Goal: Find specific page/section: Find specific page/section

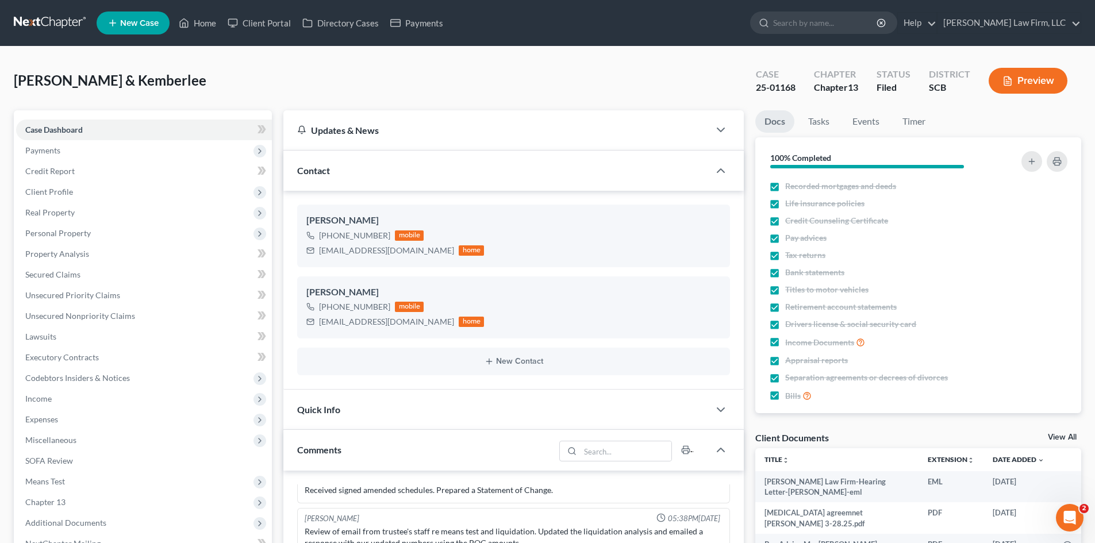
click at [32, 18] on link at bounding box center [51, 23] width 74 height 21
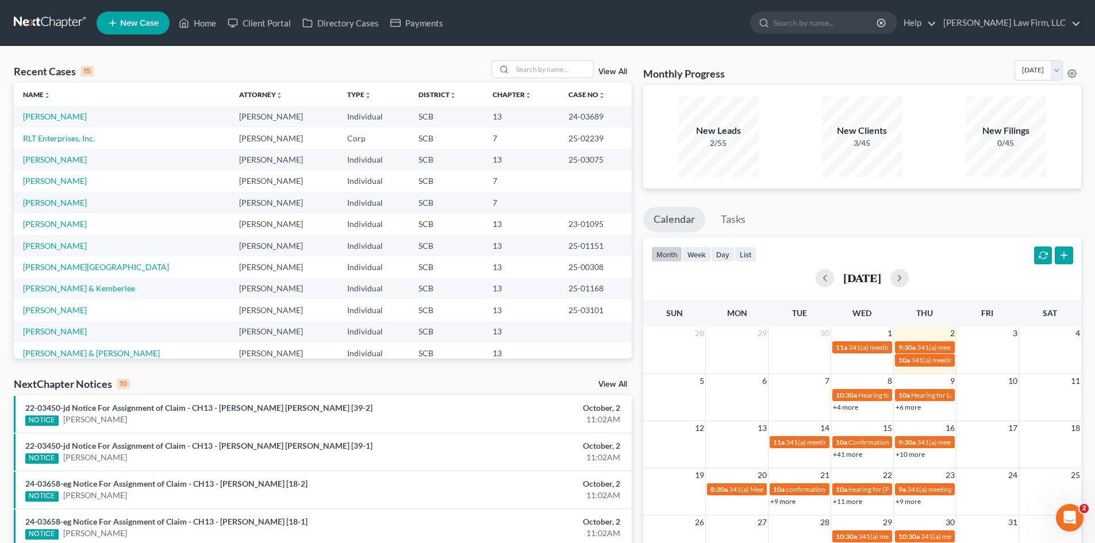
drag, startPoint x: 536, startPoint y: 65, endPoint x: 528, endPoint y: 59, distance: 10.2
click at [536, 64] on input "search" at bounding box center [553, 69] width 80 height 17
type input "collins"
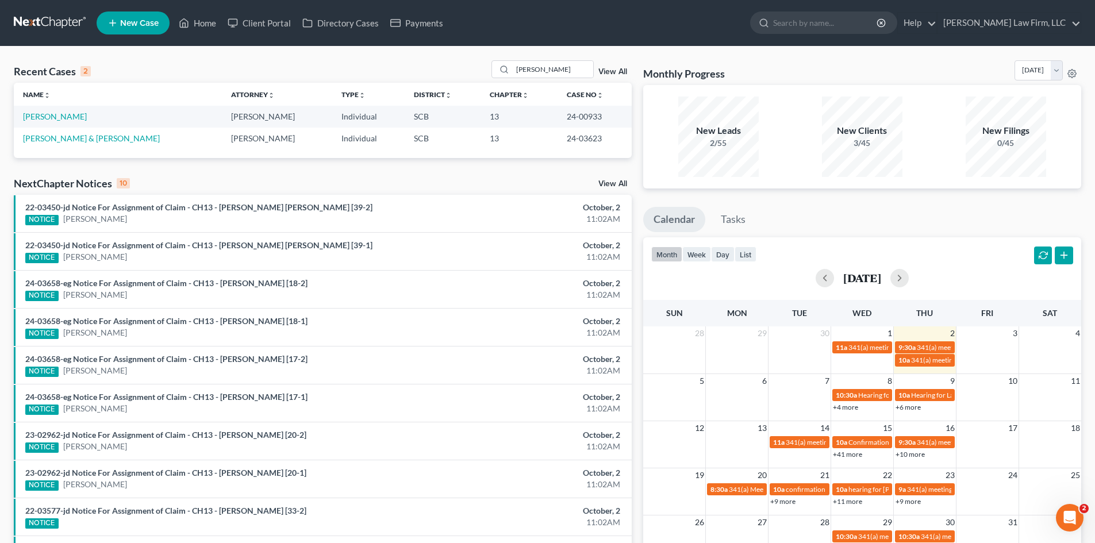
click at [67, 111] on td "Collins, Latonya" at bounding box center [118, 116] width 208 height 21
click at [66, 113] on link "Collins, Latonya" at bounding box center [55, 117] width 64 height 10
select select "4"
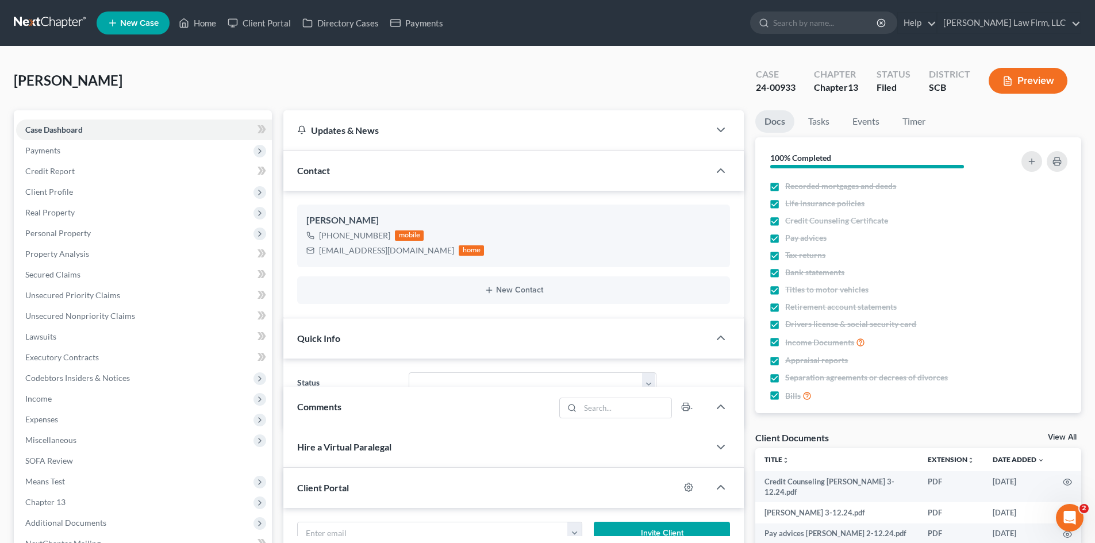
select select "3"
